Goal: Task Accomplishment & Management: Manage account settings

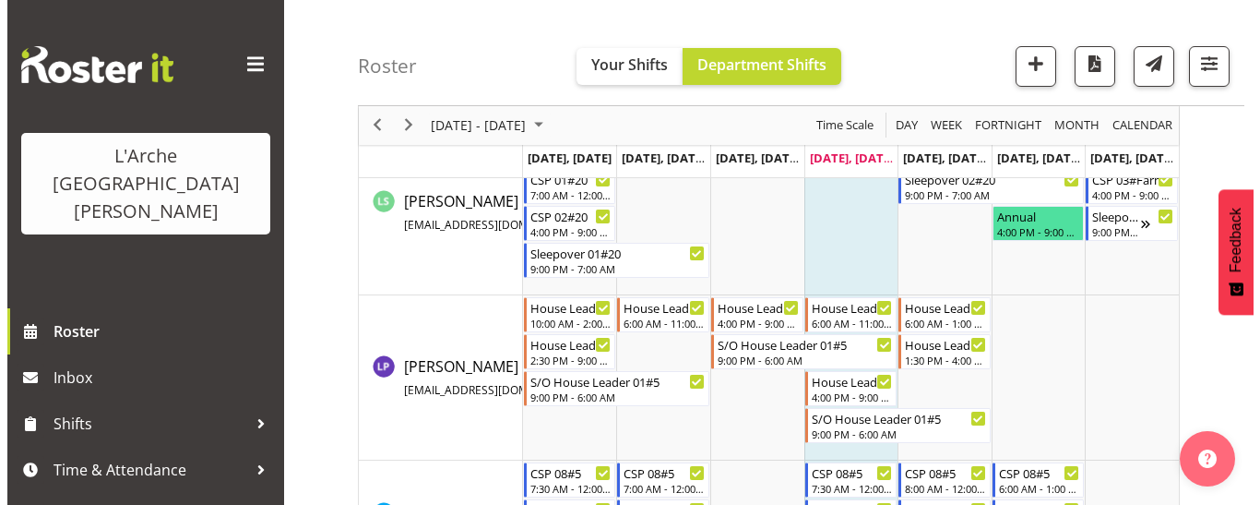
scroll to position [1384, 0]
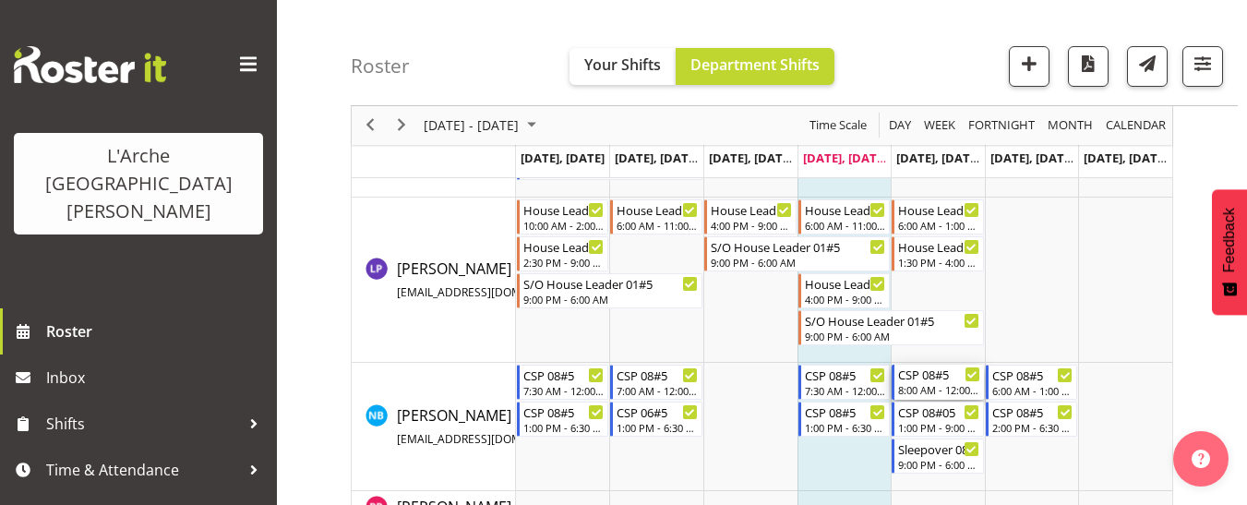
click at [913, 383] on div "CSP 08#5 8:00 AM - 12:00 PM" at bounding box center [939, 381] width 82 height 35
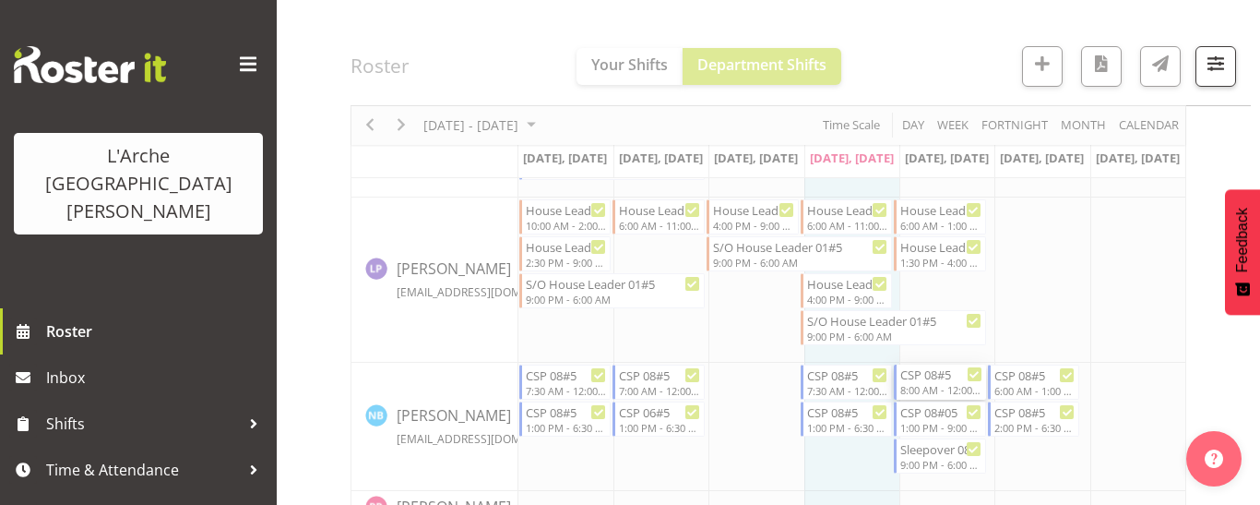
select select
select select "9"
select select "2025"
select select "8"
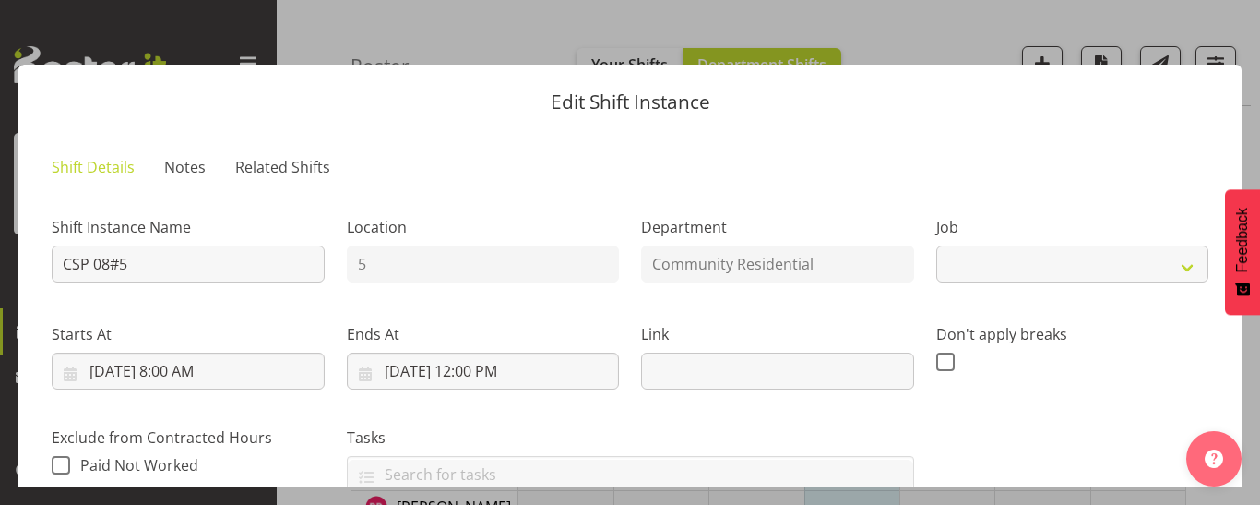
select select "2"
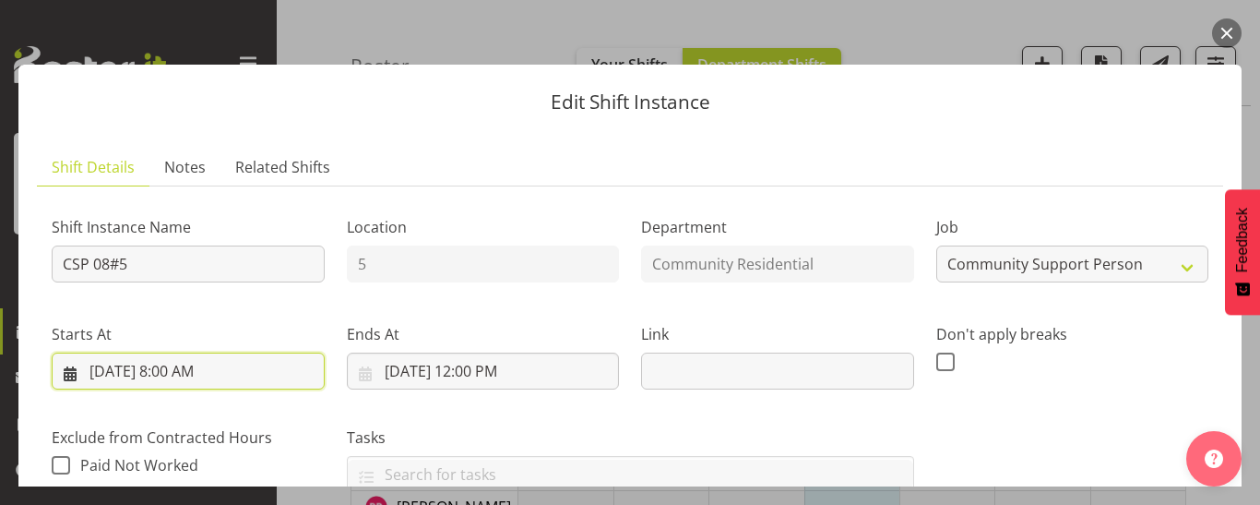
click at [192, 375] on input "[DATE] 8:00 AM" at bounding box center [188, 370] width 273 height 37
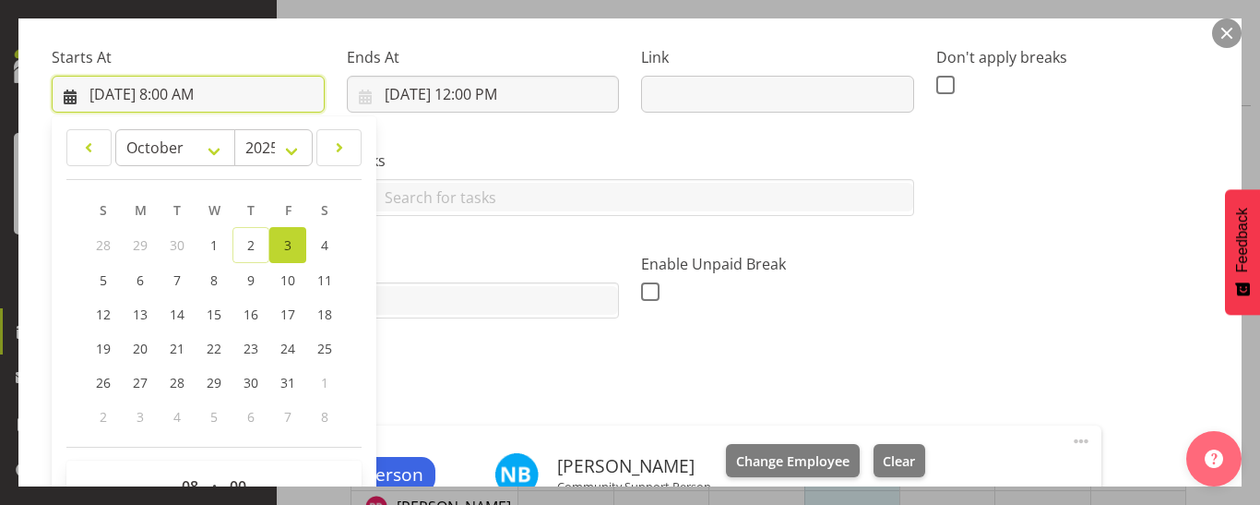
scroll to position [461, 0]
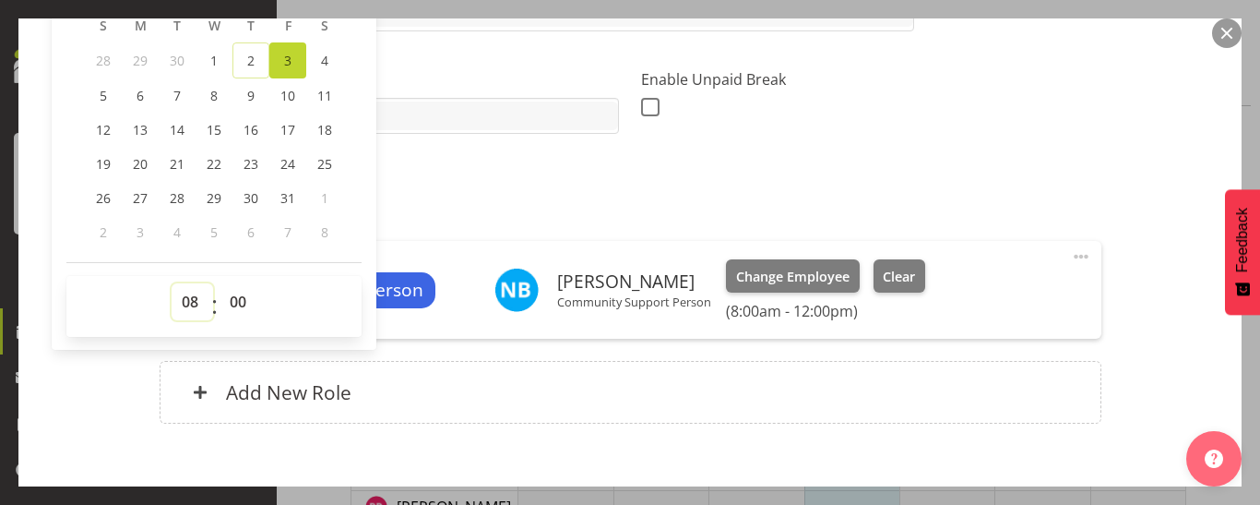
click at [195, 303] on select "00 01 02 03 04 05 06 07 08 09 10 11 12 13 14 15 16 17 18 19 20 21 22 23" at bounding box center [193, 301] width 42 height 37
select select "9"
click at [172, 283] on select "00 01 02 03 04 05 06 07 08 09 10 11 12 13 14 15 16 17 18 19 20 21 22 23" at bounding box center [193, 301] width 42 height 37
type input "[DATE] 9:00 AM"
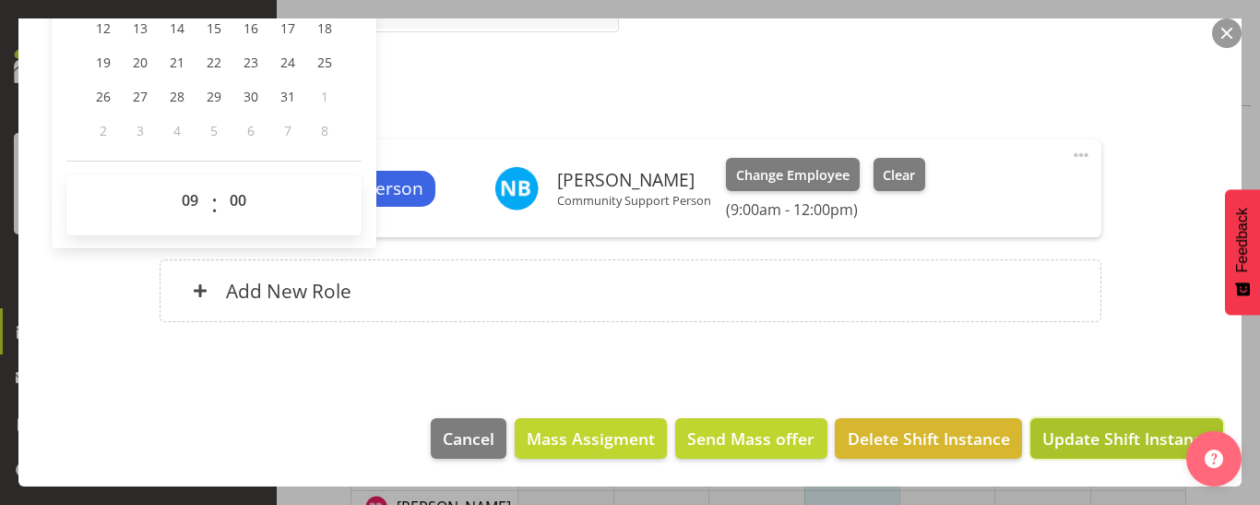
click at [1078, 438] on span "Update Shift Instance" at bounding box center [1127, 438] width 169 height 24
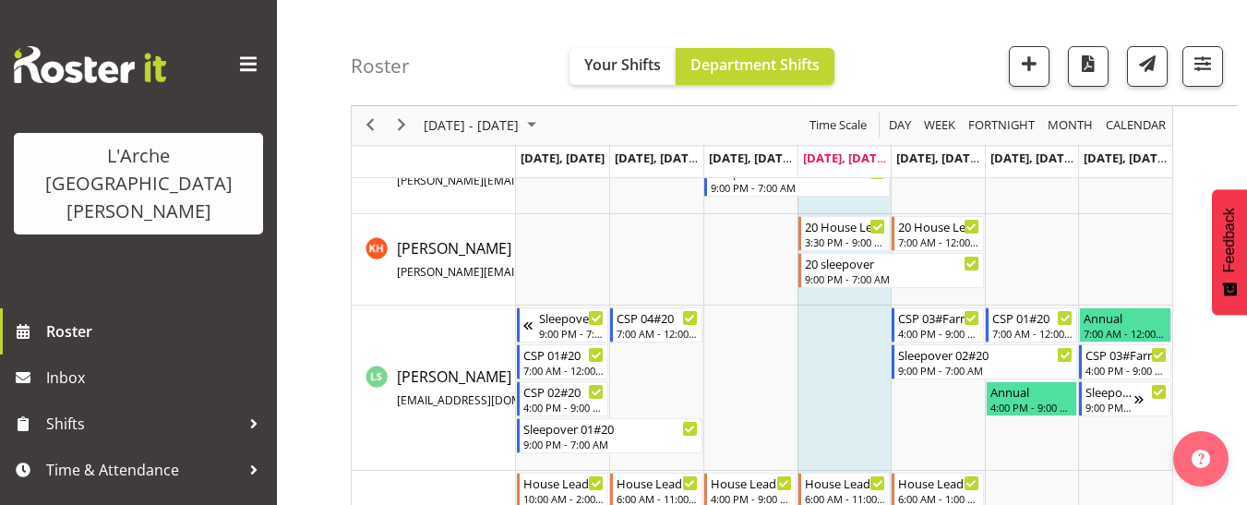
scroll to position [1107, 0]
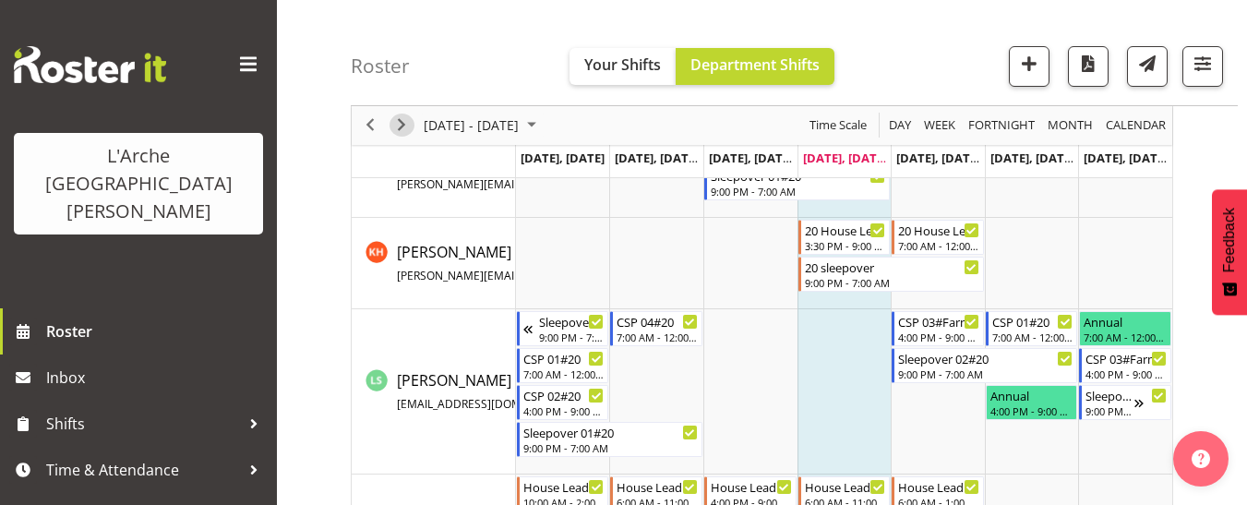
click at [403, 132] on span "Next" at bounding box center [401, 125] width 22 height 23
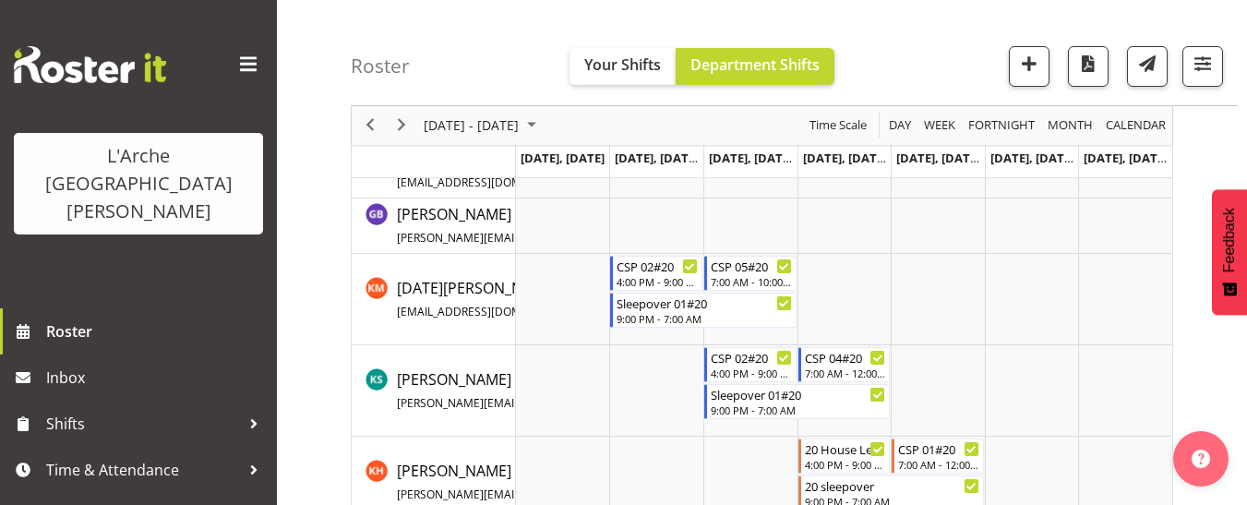
scroll to position [849, 0]
